Goal: Transaction & Acquisition: Book appointment/travel/reservation

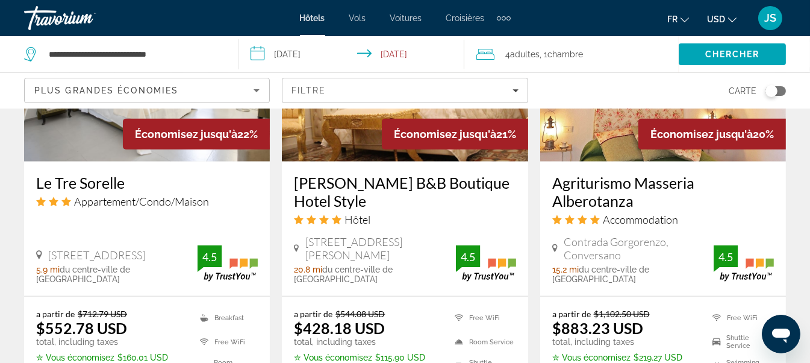
scroll to position [1626, 0]
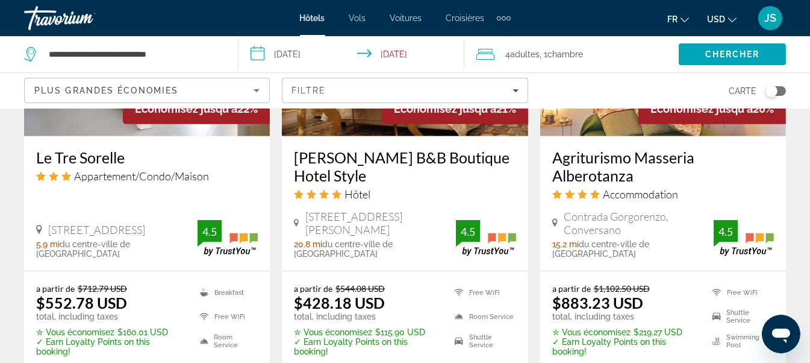
click at [531, 51] on span "Adultes" at bounding box center [525, 54] width 30 height 10
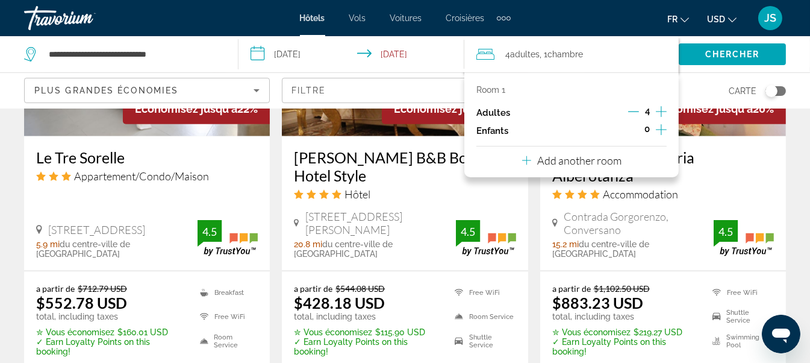
click at [664, 113] on icon "Increment adults" at bounding box center [661, 111] width 11 height 14
click at [722, 51] on span "Chercher" at bounding box center [732, 54] width 55 height 10
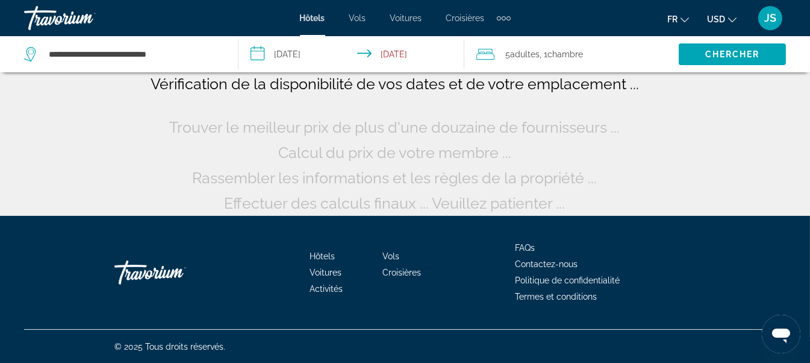
scroll to position [122, 0]
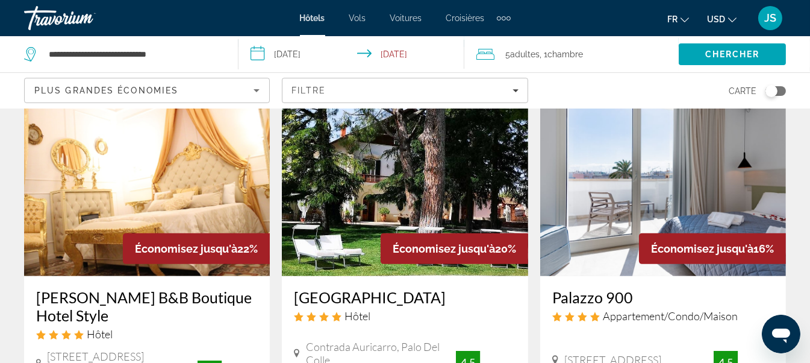
scroll to position [723, 0]
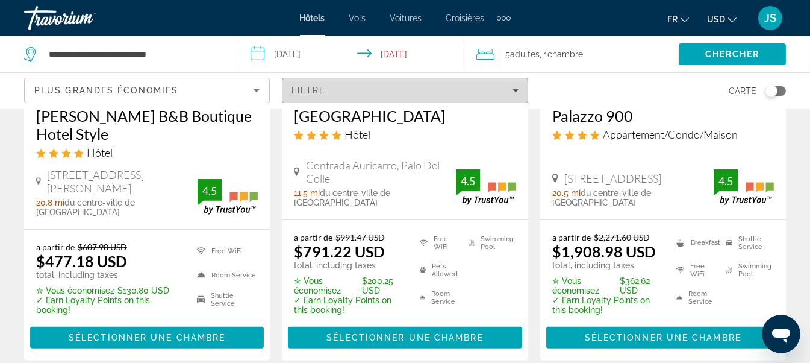
click at [515, 92] on icon "Filters" at bounding box center [516, 90] width 6 height 6
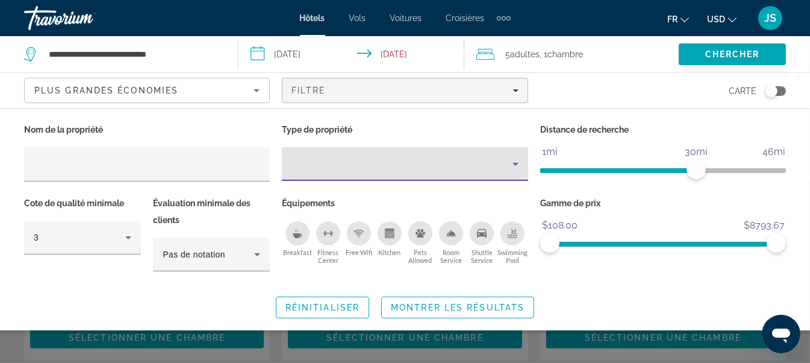
click at [512, 167] on icon "Property type" at bounding box center [515, 164] width 14 height 14
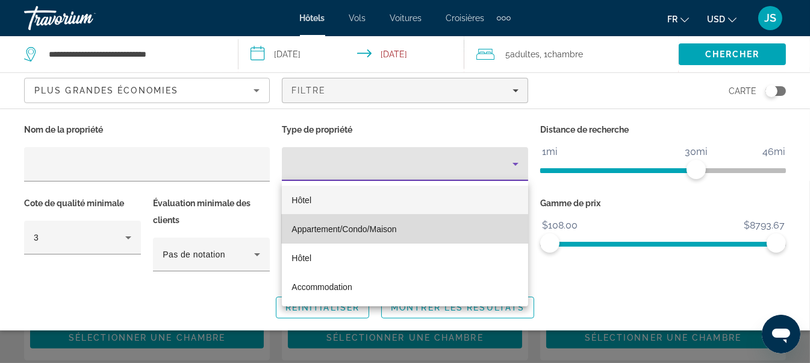
click at [342, 229] on span "Appartement/Condo/Maison" at bounding box center [344, 229] width 105 height 10
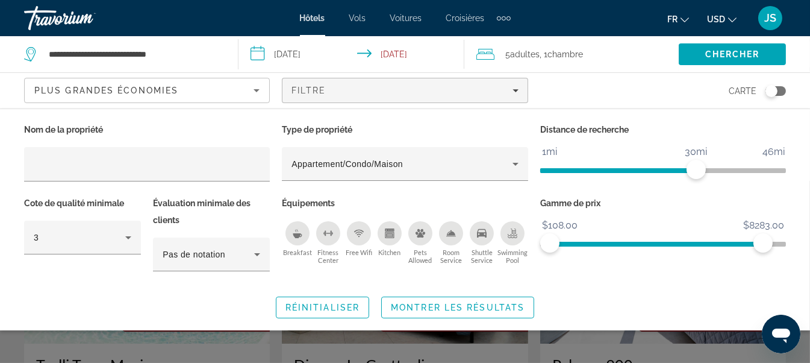
click at [754, 248] on span "ngx-slider" at bounding box center [656, 241] width 213 height 19
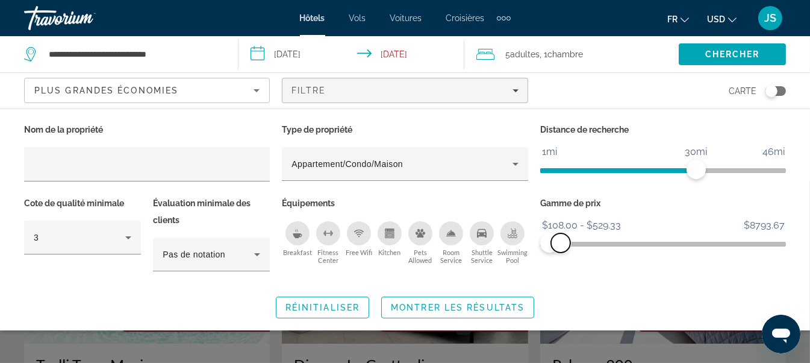
drag, startPoint x: 763, startPoint y: 248, endPoint x: 561, endPoint y: 245, distance: 202.4
click at [561, 245] on span "ngx-slider-max" at bounding box center [560, 242] width 19 height 19
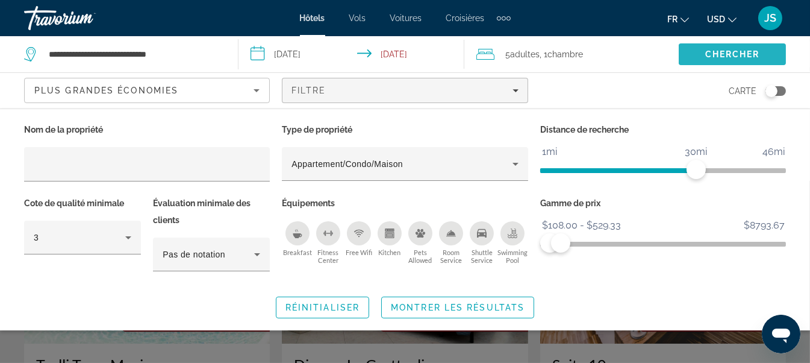
click at [723, 52] on span "Chercher" at bounding box center [732, 54] width 55 height 10
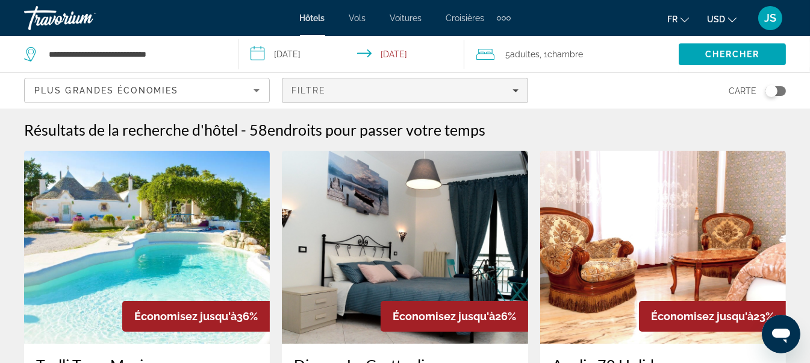
click at [516, 92] on icon "Filters" at bounding box center [516, 90] width 6 height 6
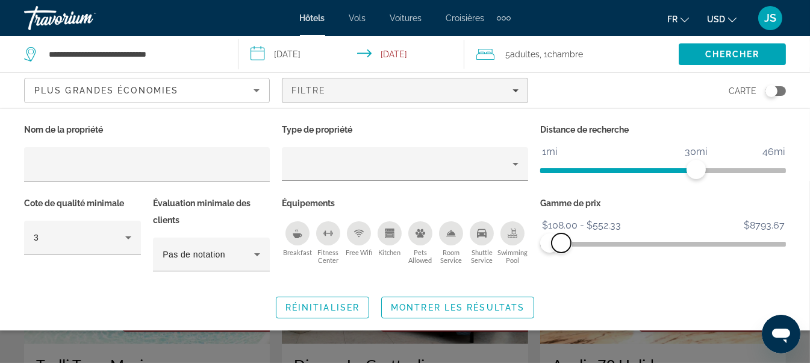
drag, startPoint x: 776, startPoint y: 246, endPoint x: 561, endPoint y: 262, distance: 215.0
click at [561, 262] on div "Gamme de prix $108.00 $8793.67 $108.00 $552.33 $108.00 - $552.33" at bounding box center [663, 240] width 258 height 90
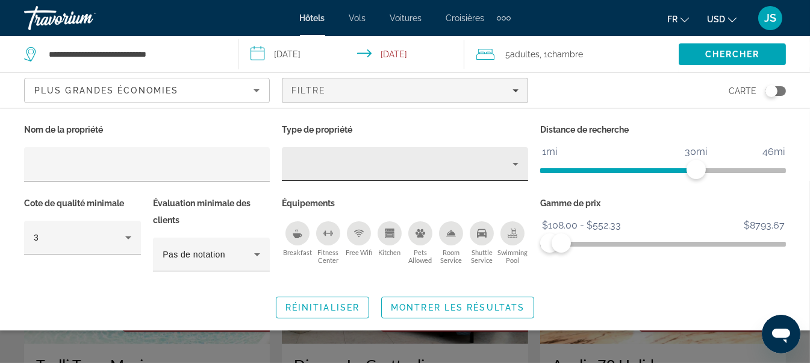
click at [513, 171] on div "Hotel Filters" at bounding box center [405, 164] width 226 height 34
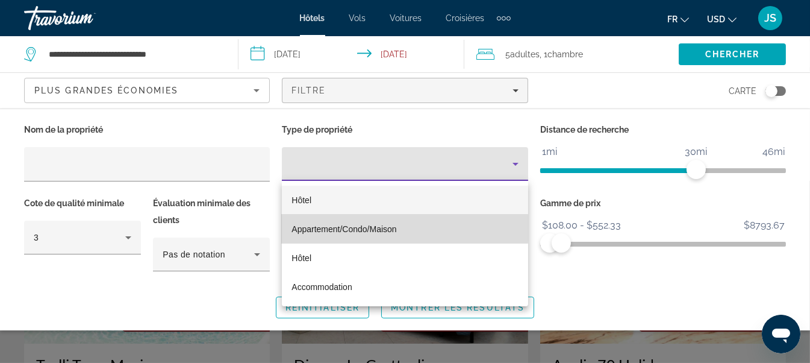
click at [371, 228] on span "Appartement/Condo/Maison" at bounding box center [344, 229] width 105 height 10
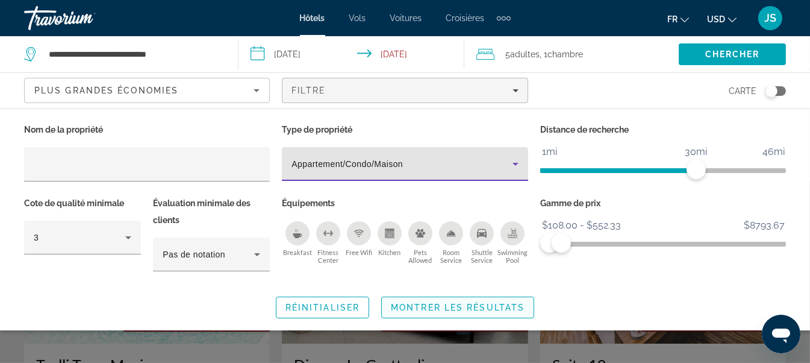
click at [458, 305] on span "Montrer les résultats" at bounding box center [458, 307] width 134 height 10
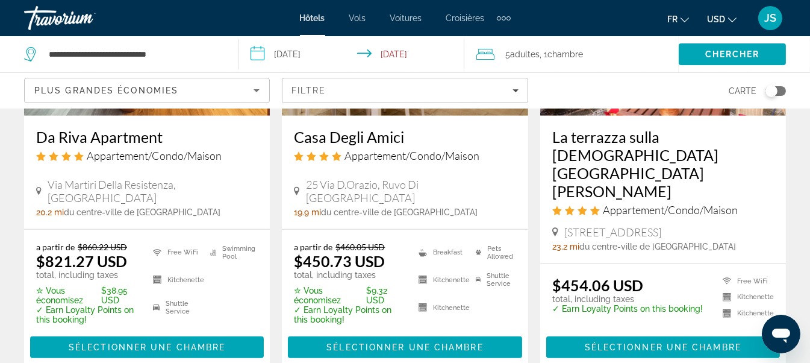
scroll to position [1205, 0]
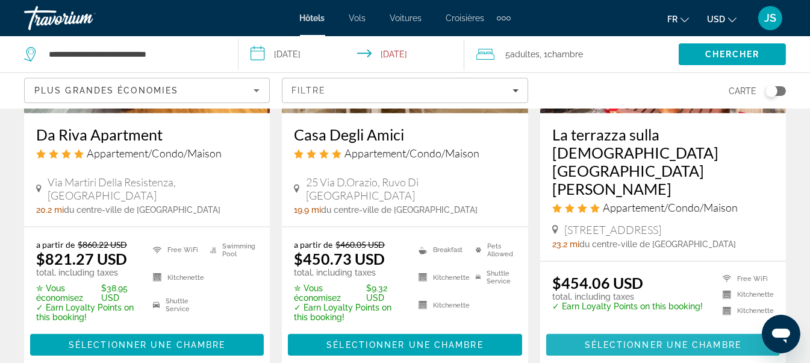
click at [631, 340] on span "Sélectionner une chambre" at bounding box center [663, 345] width 157 height 10
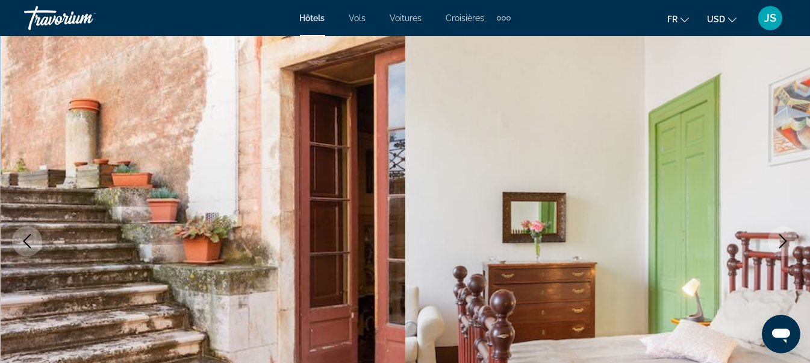
scroll to position [120, 0]
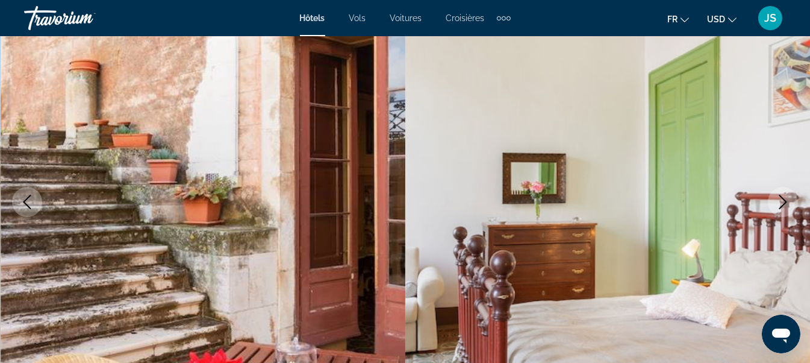
click at [781, 195] on icon "Next image" at bounding box center [783, 202] width 14 height 14
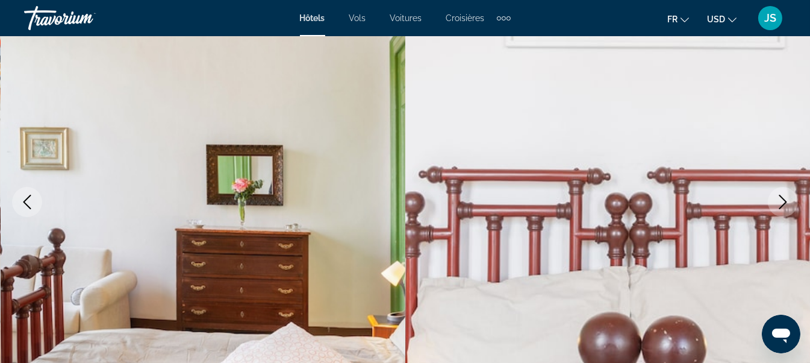
click at [781, 195] on icon "Next image" at bounding box center [783, 202] width 14 height 14
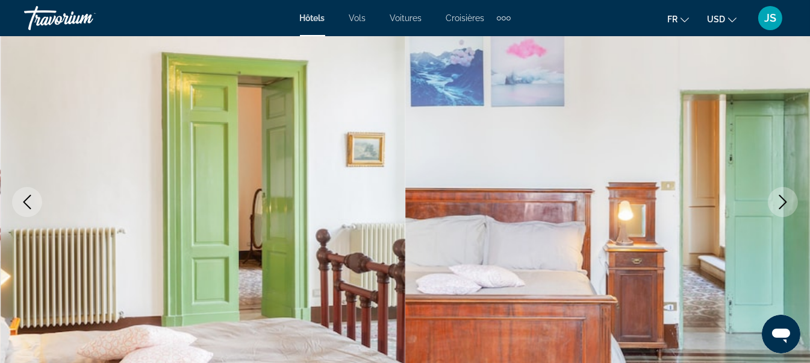
click at [783, 200] on icon "Next image" at bounding box center [783, 202] width 14 height 14
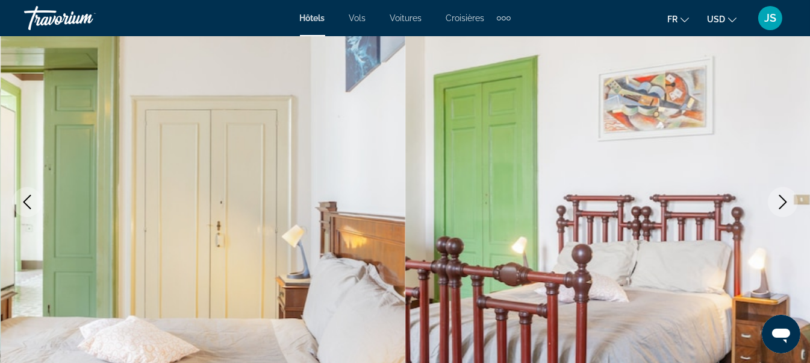
click at [783, 200] on icon "Next image" at bounding box center [783, 202] width 14 height 14
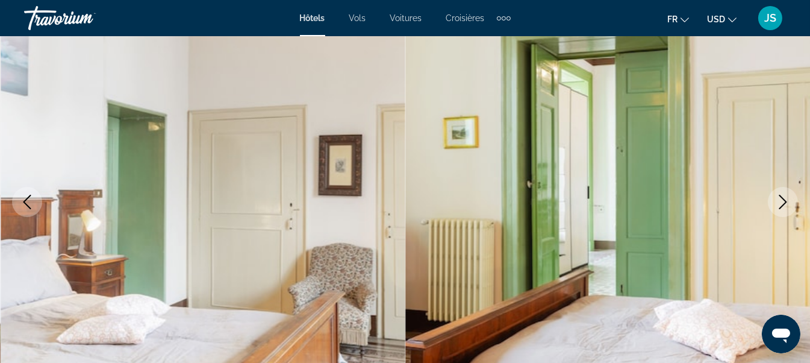
click at [783, 200] on icon "Next image" at bounding box center [783, 202] width 14 height 14
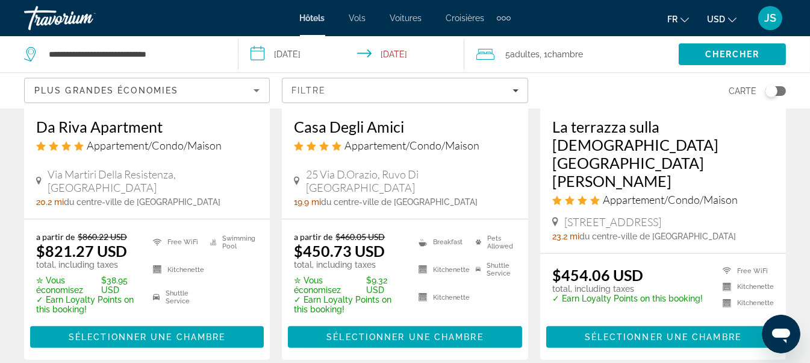
scroll to position [1264, 0]
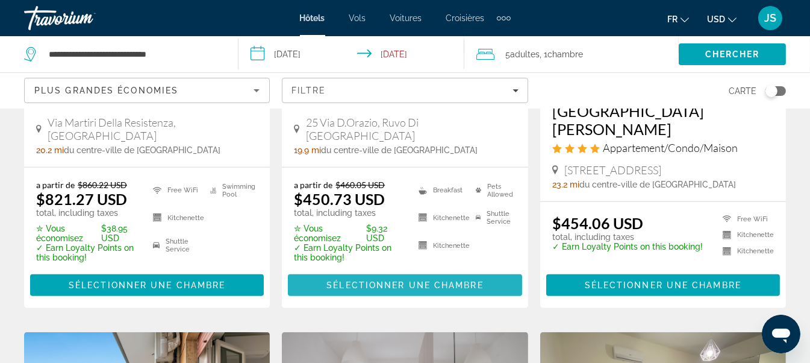
click at [484, 270] on span "Main content" at bounding box center [405, 284] width 234 height 29
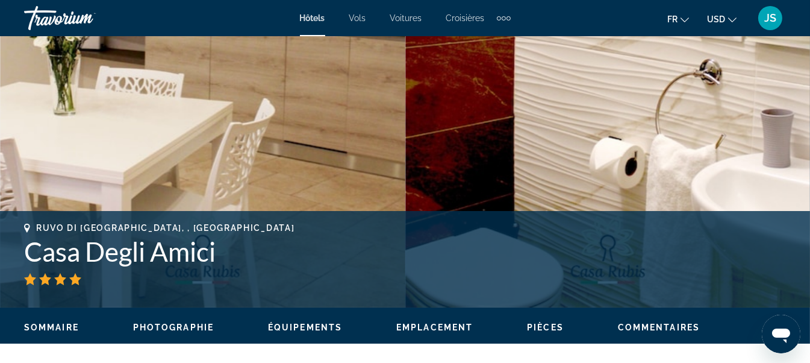
scroll to position [181, 0]
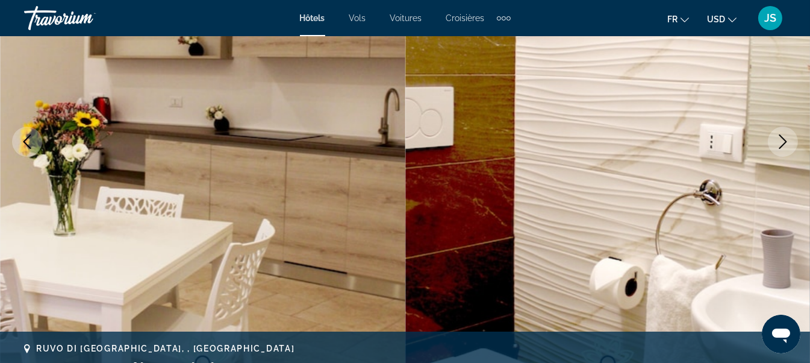
click at [785, 140] on icon "Next image" at bounding box center [783, 141] width 8 height 14
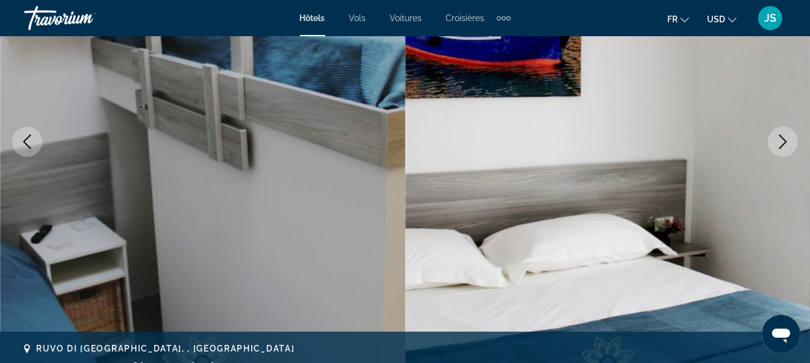
click at [784, 143] on icon "Next image" at bounding box center [783, 141] width 8 height 14
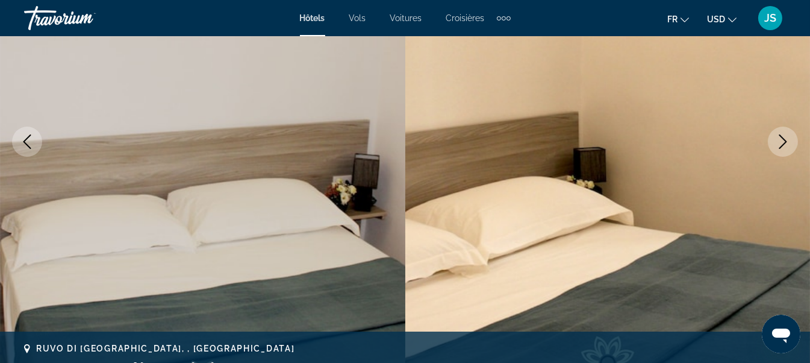
click at [784, 143] on icon "Next image" at bounding box center [783, 141] width 8 height 14
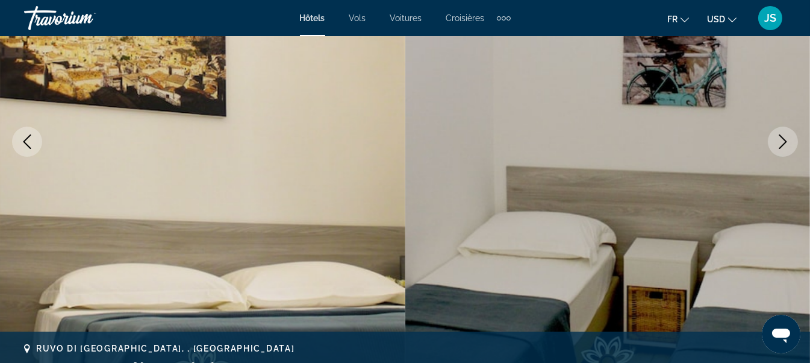
click at [784, 143] on icon "Next image" at bounding box center [783, 141] width 8 height 14
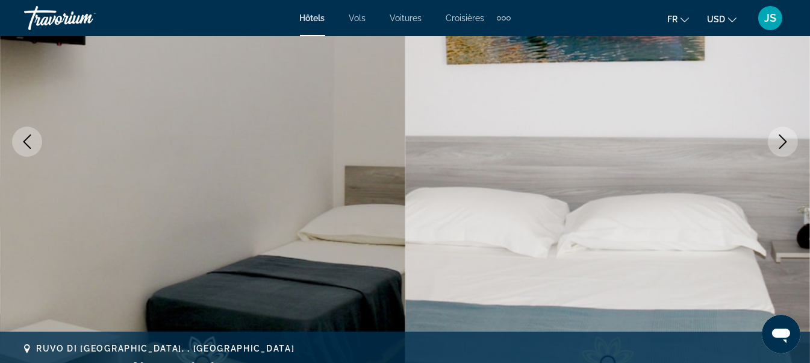
click at [779, 149] on button "Next image" at bounding box center [783, 141] width 30 height 30
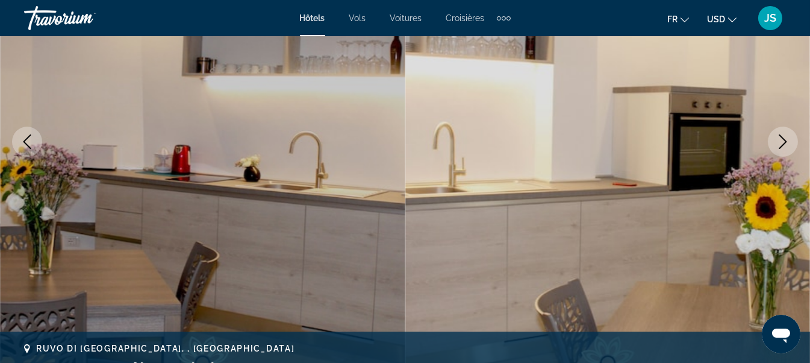
click at [779, 149] on button "Next image" at bounding box center [783, 141] width 30 height 30
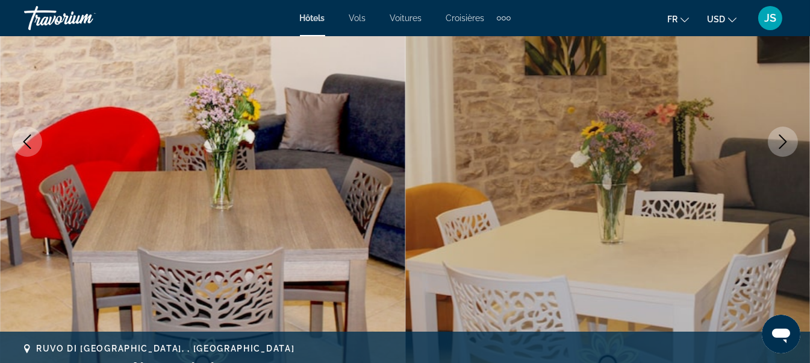
click at [779, 149] on button "Next image" at bounding box center [783, 141] width 30 height 30
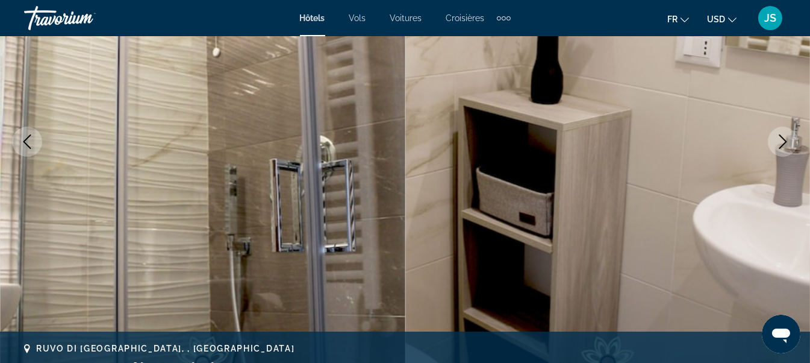
click at [779, 149] on button "Next image" at bounding box center [783, 141] width 30 height 30
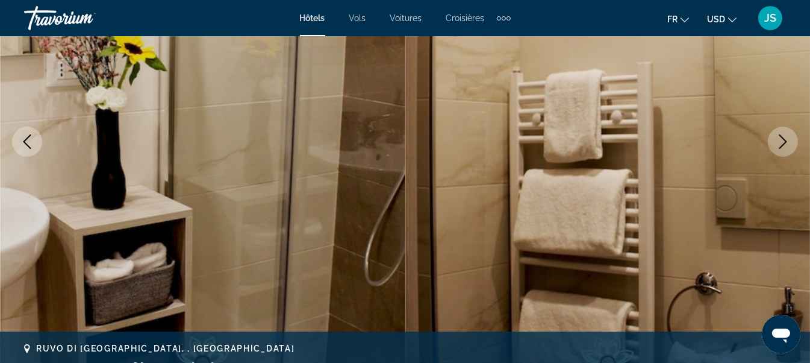
click at [779, 149] on button "Next image" at bounding box center [783, 141] width 30 height 30
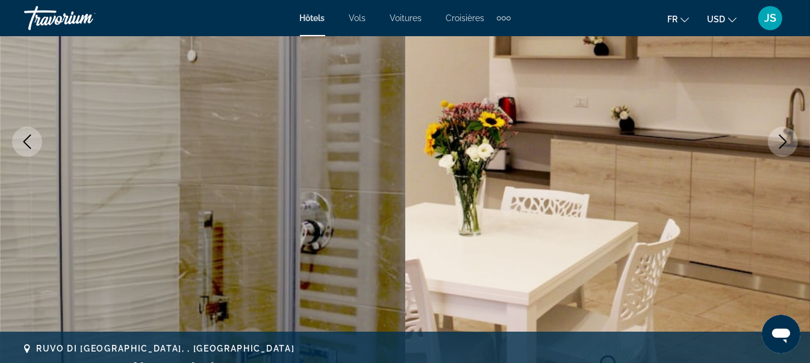
click at [779, 149] on button "Next image" at bounding box center [783, 141] width 30 height 30
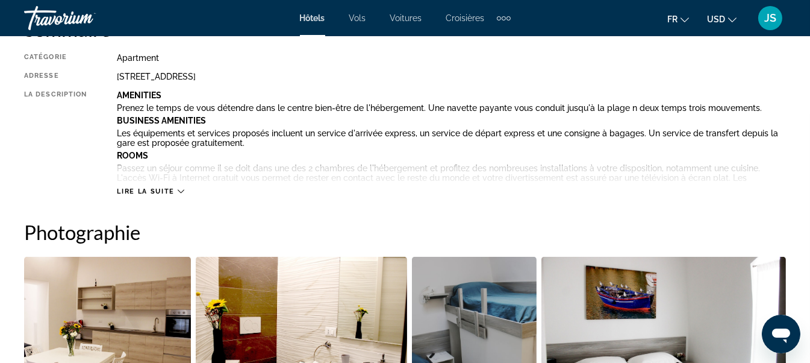
scroll to position [663, 0]
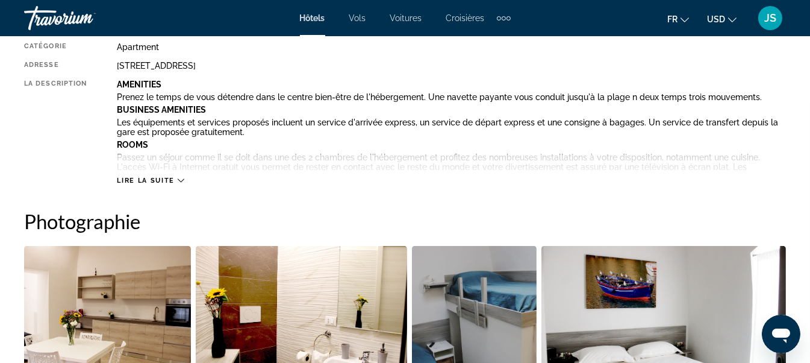
click at [133, 184] on span "Lire la suite" at bounding box center [145, 180] width 57 height 8
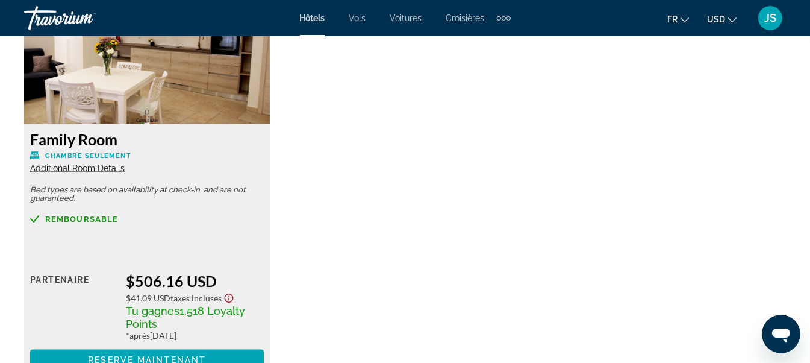
scroll to position [2831, 0]
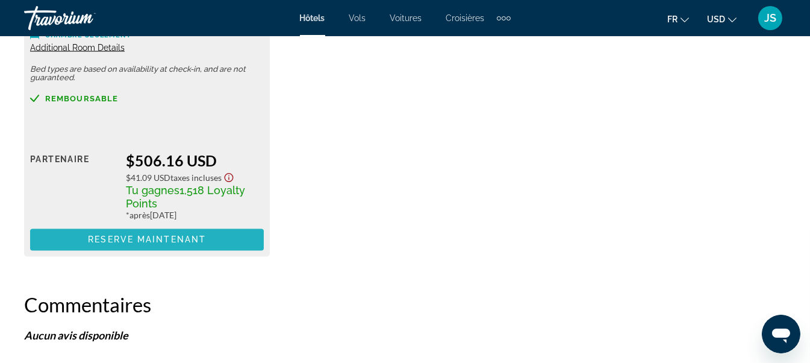
click at [139, 235] on span "Reserve maintenant" at bounding box center [147, 240] width 118 height 10
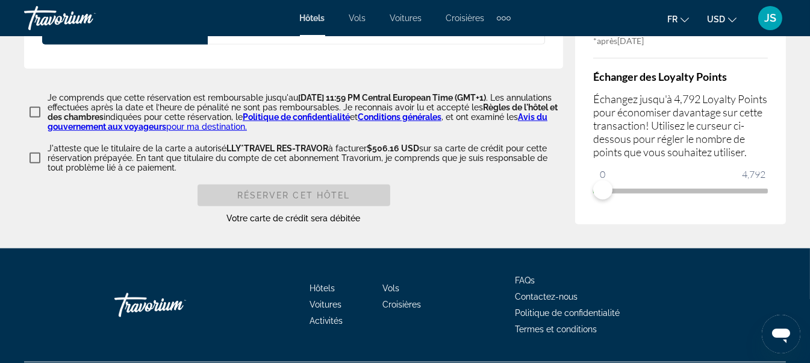
scroll to position [1733, 0]
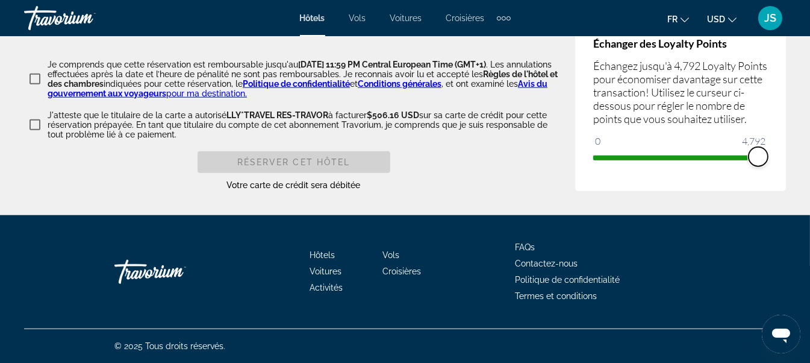
drag, startPoint x: 603, startPoint y: 158, endPoint x: 743, endPoint y: 157, distance: 139.8
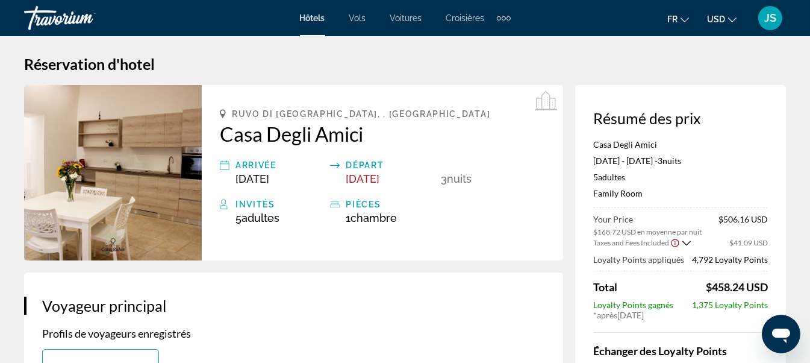
scroll to position [0, 0]
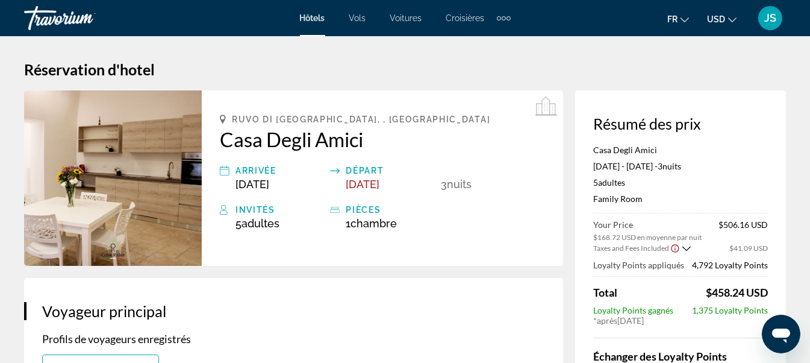
click at [136, 175] on img "Main content" at bounding box center [113, 177] width 178 height 175
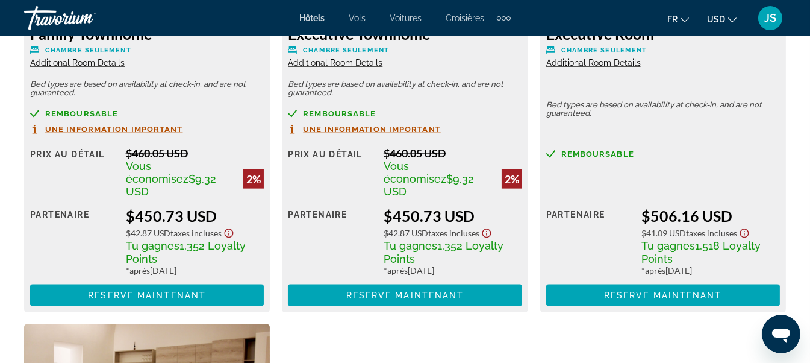
scroll to position [1807, 0]
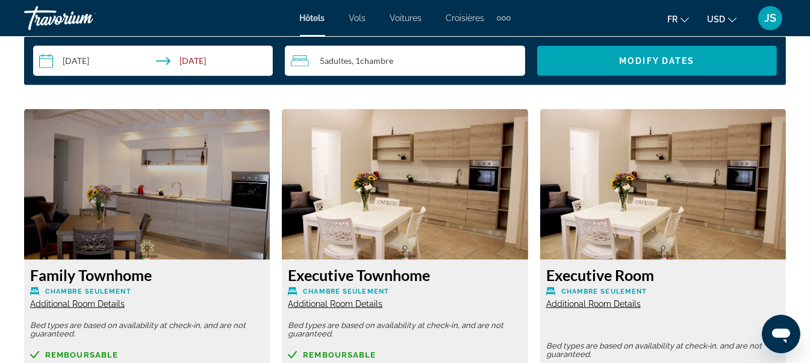
click at [357, 19] on span "Vols" at bounding box center [357, 18] width 17 height 10
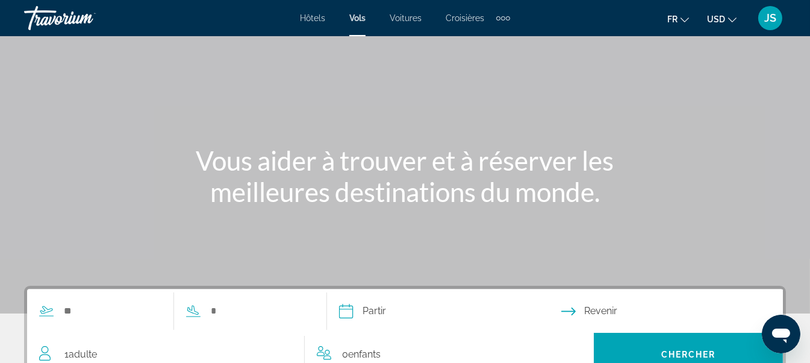
scroll to position [181, 0]
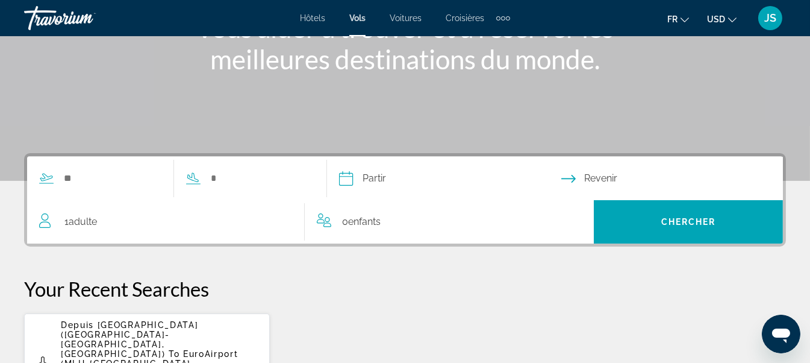
click at [57, 181] on div "Search widget" at bounding box center [100, 178] width 146 height 18
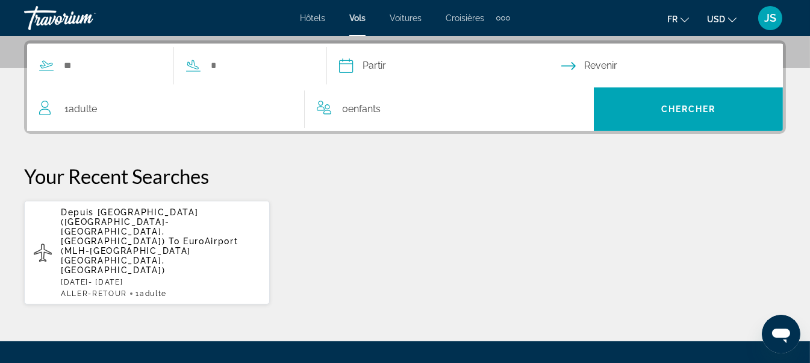
scroll to position [295, 0]
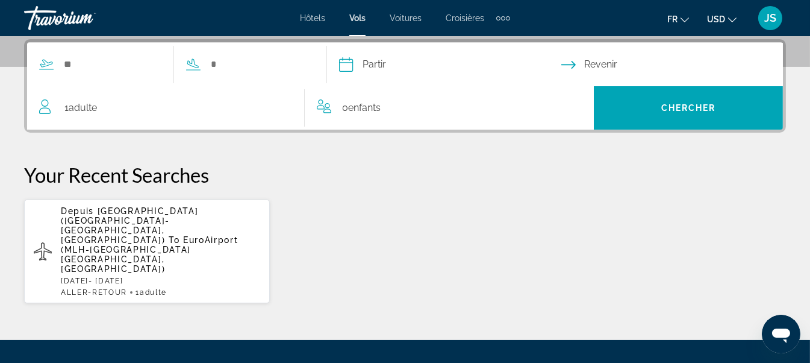
click at [135, 235] on span "EuroAirport (MLH-[GEOGRAPHIC_DATA] [GEOGRAPHIC_DATA], [GEOGRAPHIC_DATA])" at bounding box center [149, 254] width 177 height 39
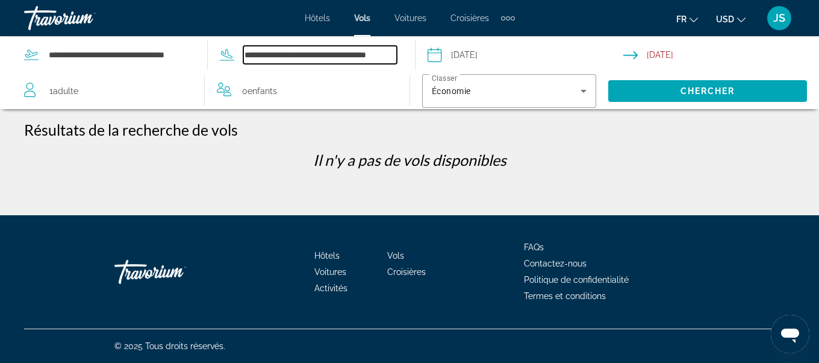
click at [312, 56] on input "**********" at bounding box center [320, 55] width 154 height 18
drag, startPoint x: 390, startPoint y: 55, endPoint x: 231, endPoint y: 58, distance: 159.0
click at [231, 58] on div "**********" at bounding box center [302, 55] width 189 height 18
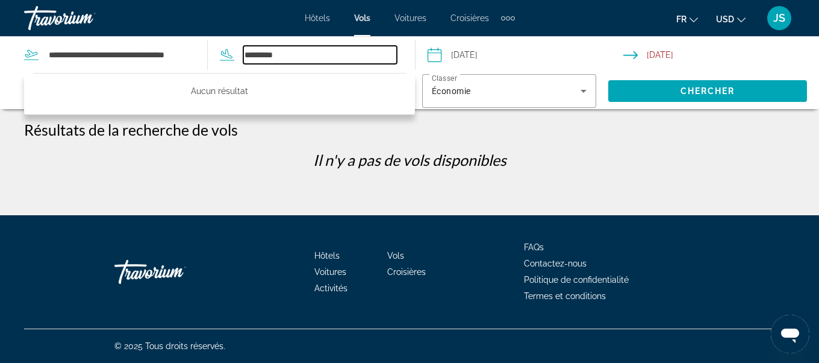
click at [292, 58] on input "*********" at bounding box center [320, 55] width 154 height 18
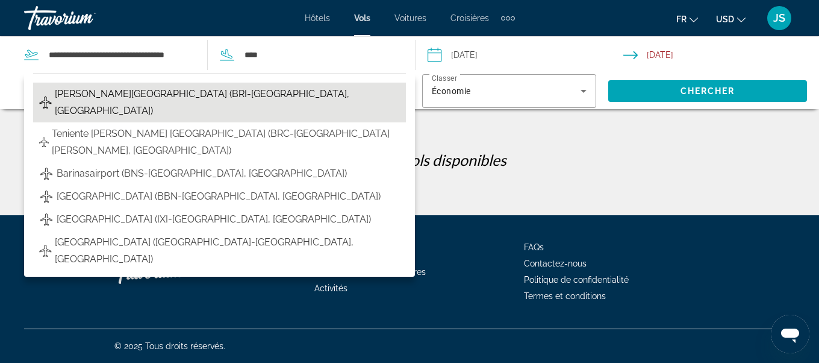
click at [187, 92] on span "[PERSON_NAME][GEOGRAPHIC_DATA] (BRI-[GEOGRAPHIC_DATA], [GEOGRAPHIC_DATA])" at bounding box center [227, 103] width 345 height 34
type input "**********"
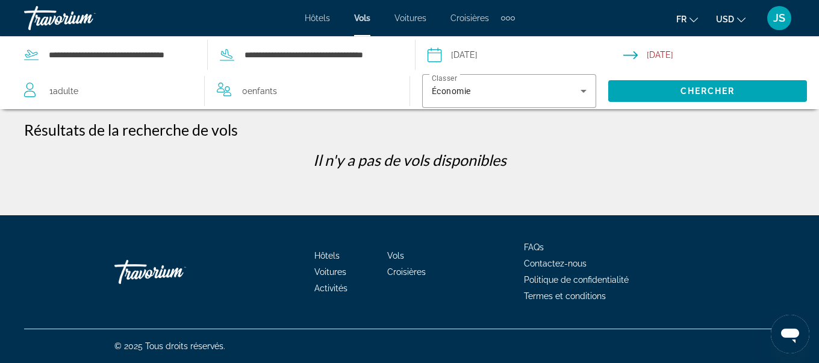
click at [57, 88] on span "Adulte" at bounding box center [65, 91] width 25 height 10
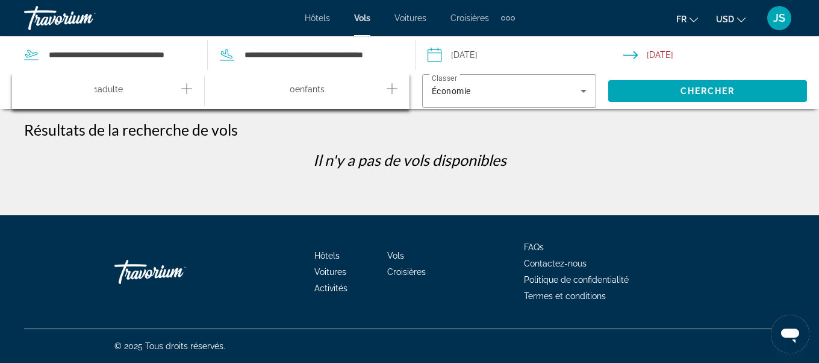
click at [187, 84] on icon "Increment adults" at bounding box center [186, 88] width 11 height 14
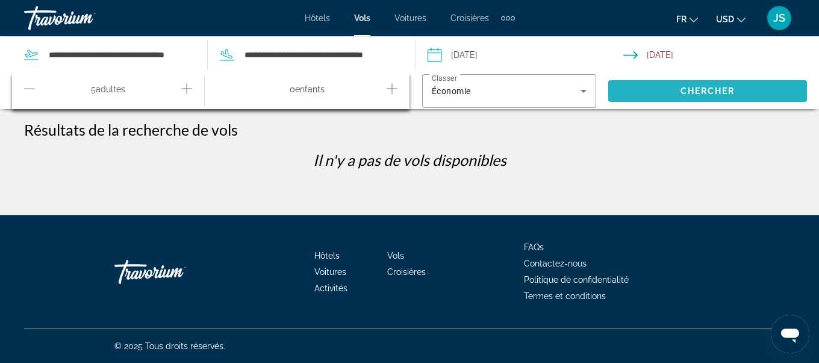
click at [663, 90] on span "Search" at bounding box center [707, 90] width 199 height 29
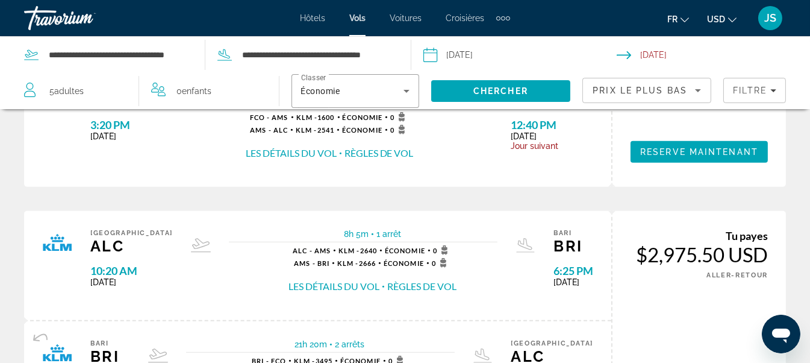
scroll to position [1084, 0]
